Goal: Transaction & Acquisition: Purchase product/service

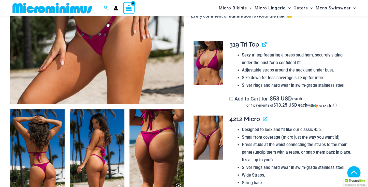
scroll to position [198, 0]
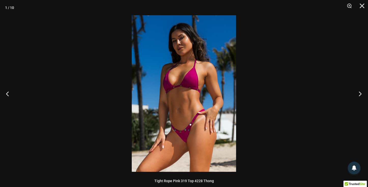
click at [360, 93] on button "Next" at bounding box center [358, 93] width 19 height 25
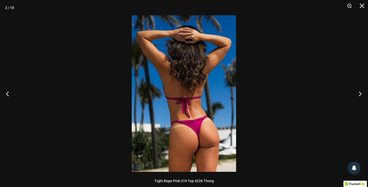
click at [360, 93] on button "Next" at bounding box center [358, 93] width 19 height 25
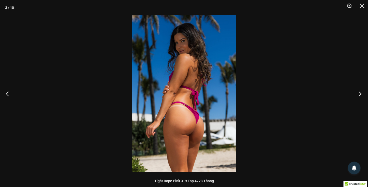
click at [360, 93] on button "Next" at bounding box center [358, 93] width 19 height 25
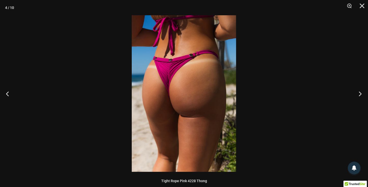
click at [360, 93] on button "Next" at bounding box center [358, 93] width 19 height 25
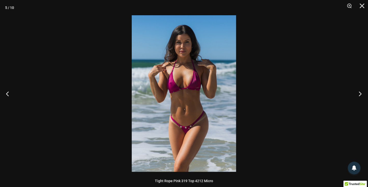
click at [360, 93] on button "Next" at bounding box center [358, 93] width 19 height 25
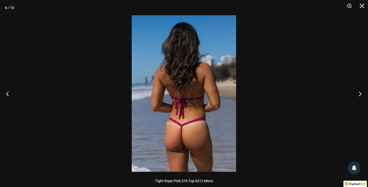
click at [360, 93] on button "Next" at bounding box center [358, 93] width 19 height 25
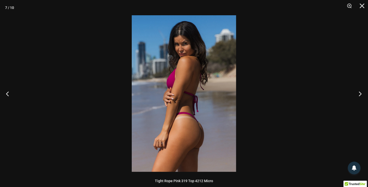
click at [360, 93] on button "Next" at bounding box center [358, 93] width 19 height 25
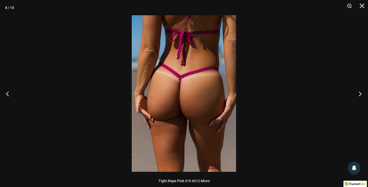
click at [360, 93] on button "Next" at bounding box center [358, 93] width 19 height 25
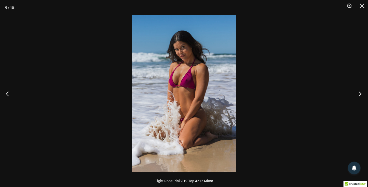
click at [360, 93] on button "Next" at bounding box center [358, 93] width 19 height 25
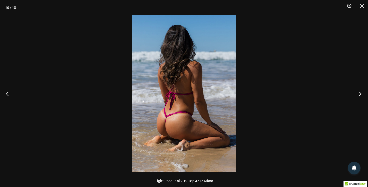
click at [360, 93] on button "Next" at bounding box center [358, 93] width 19 height 25
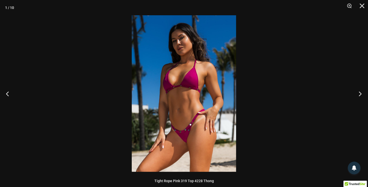
click at [360, 93] on button "Next" at bounding box center [358, 93] width 19 height 25
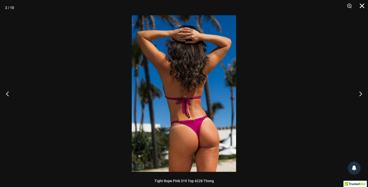
click at [361, 6] on button "Close" at bounding box center [360, 7] width 13 height 15
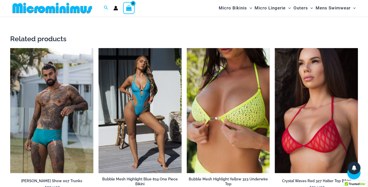
scroll to position [947, 0]
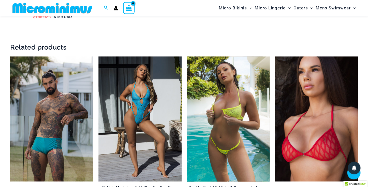
click at [244, 101] on img at bounding box center [228, 119] width 83 height 125
